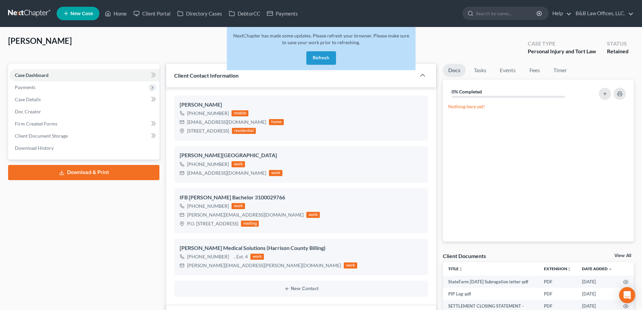
select select "22"
select select "0"
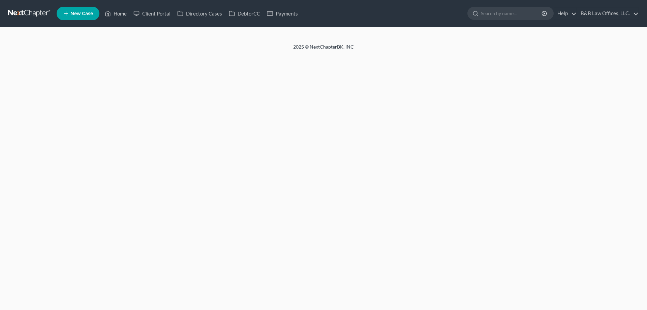
select select "22"
select select "0"
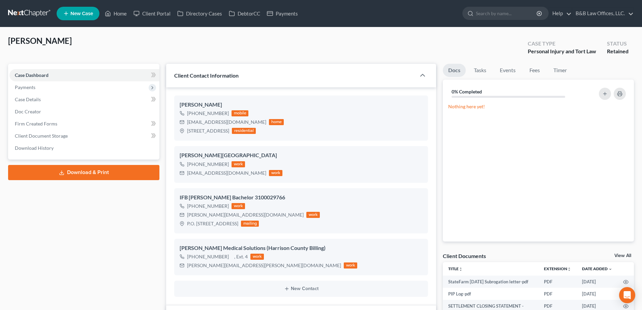
scroll to position [6011, 0]
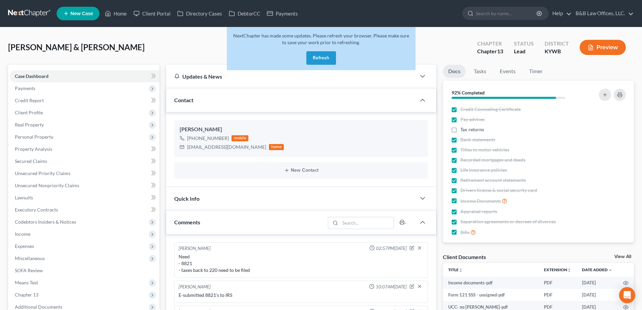
select select "0"
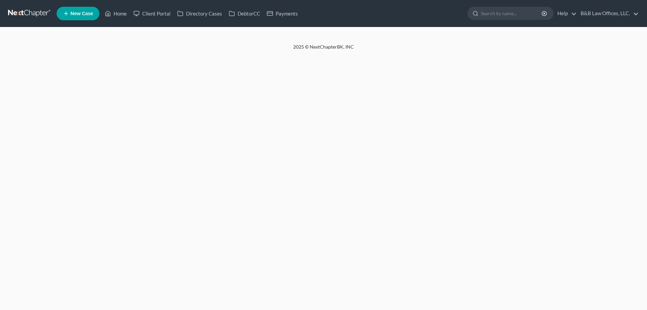
select select "0"
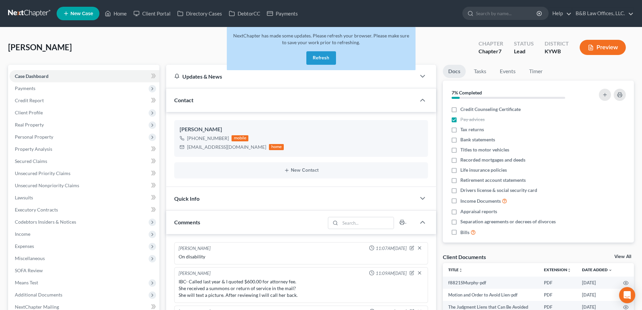
select select "0"
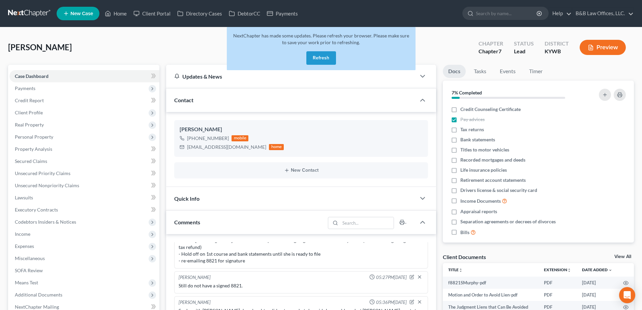
scroll to position [1167, 0]
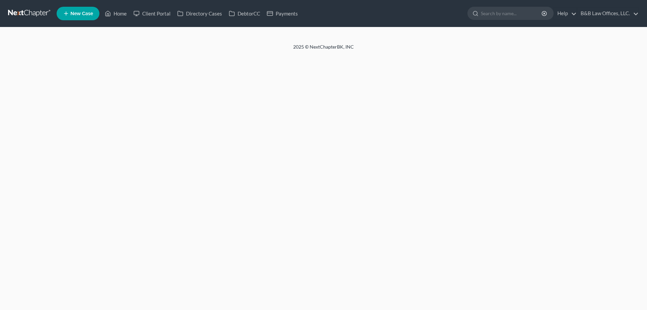
select select "0"
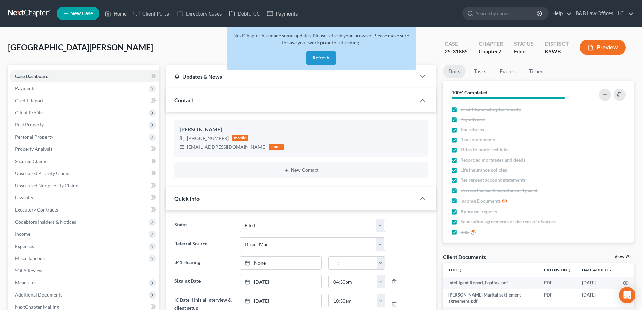
select select "6"
select select "2"
select select "0"
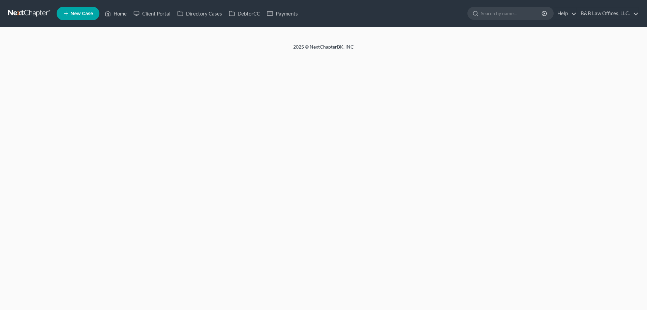
select select "2"
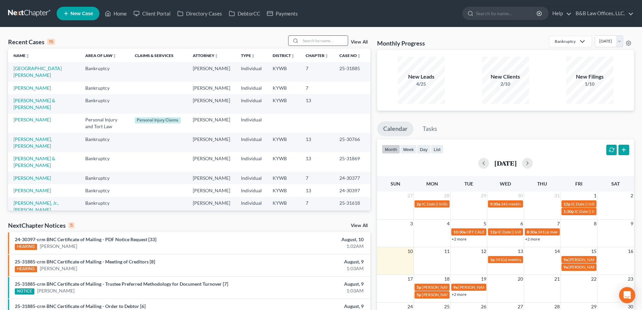
click at [306, 43] on input "search" at bounding box center [324, 41] width 47 height 10
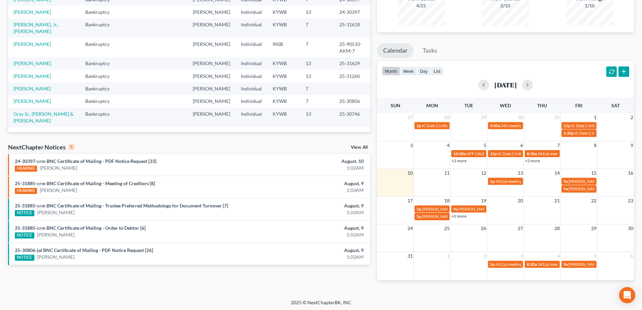
scroll to position [80, 0]
